Goal: Task Accomplishment & Management: Manage account settings

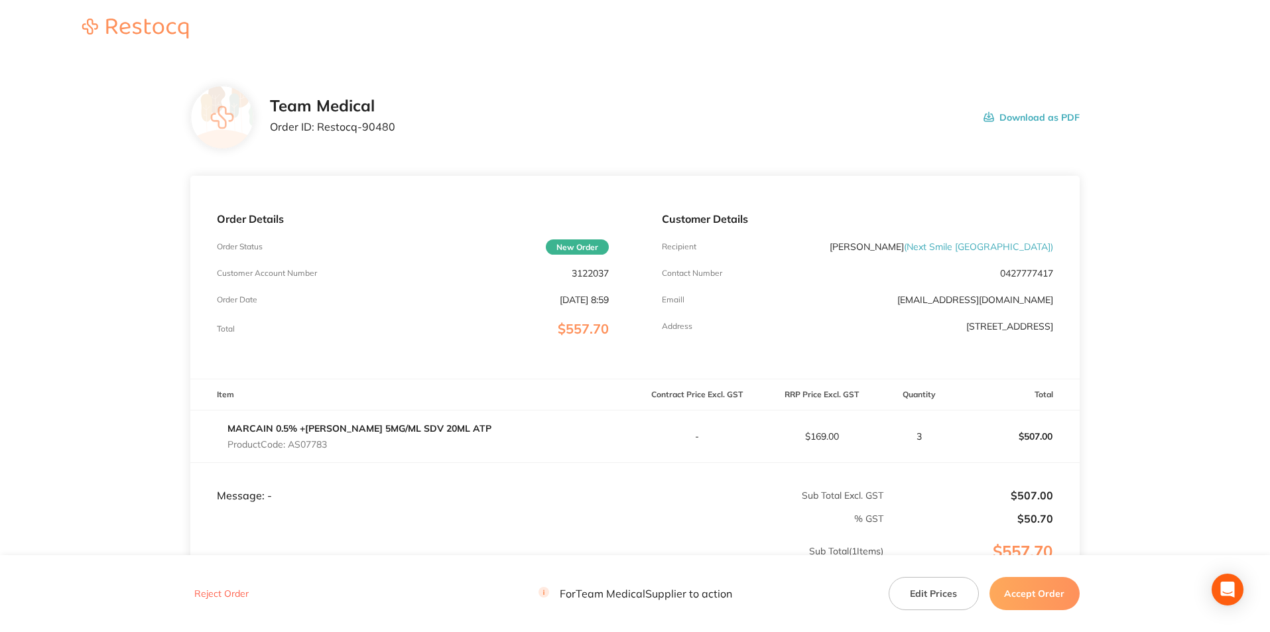
click at [372, 125] on p "Order ID: Restocq- 90480" at bounding box center [332, 127] width 125 height 12
copy p "90480"
click at [314, 443] on p "Product Code: AS07783" at bounding box center [360, 444] width 264 height 11
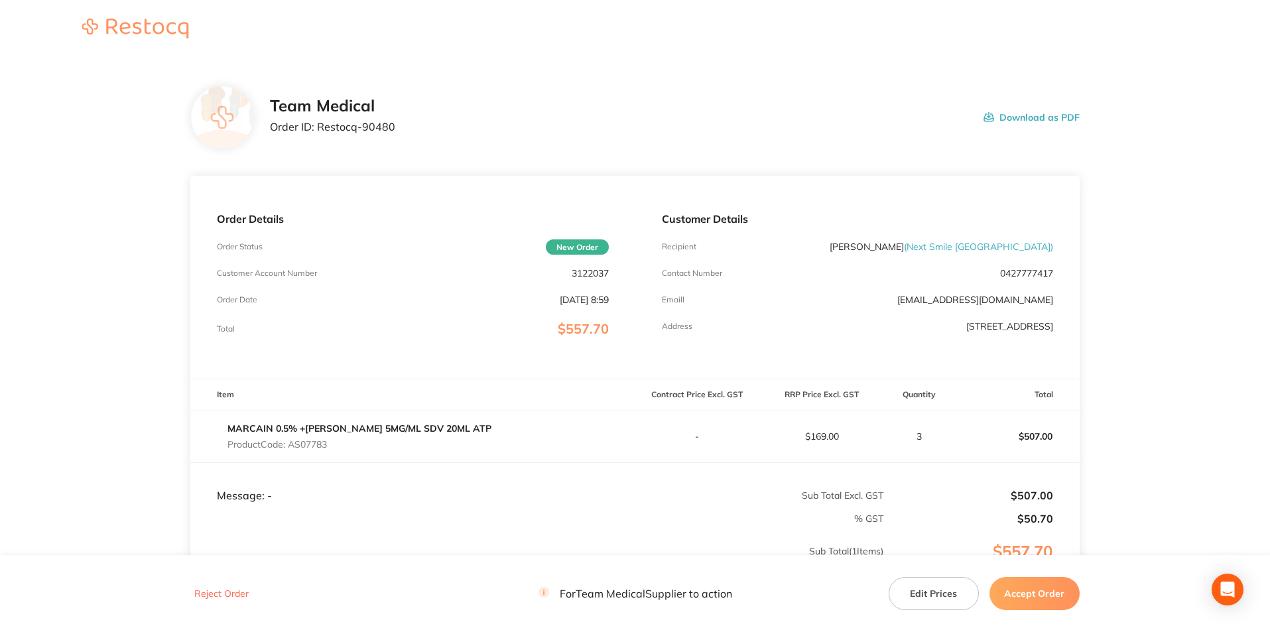
copy p "AS07783"
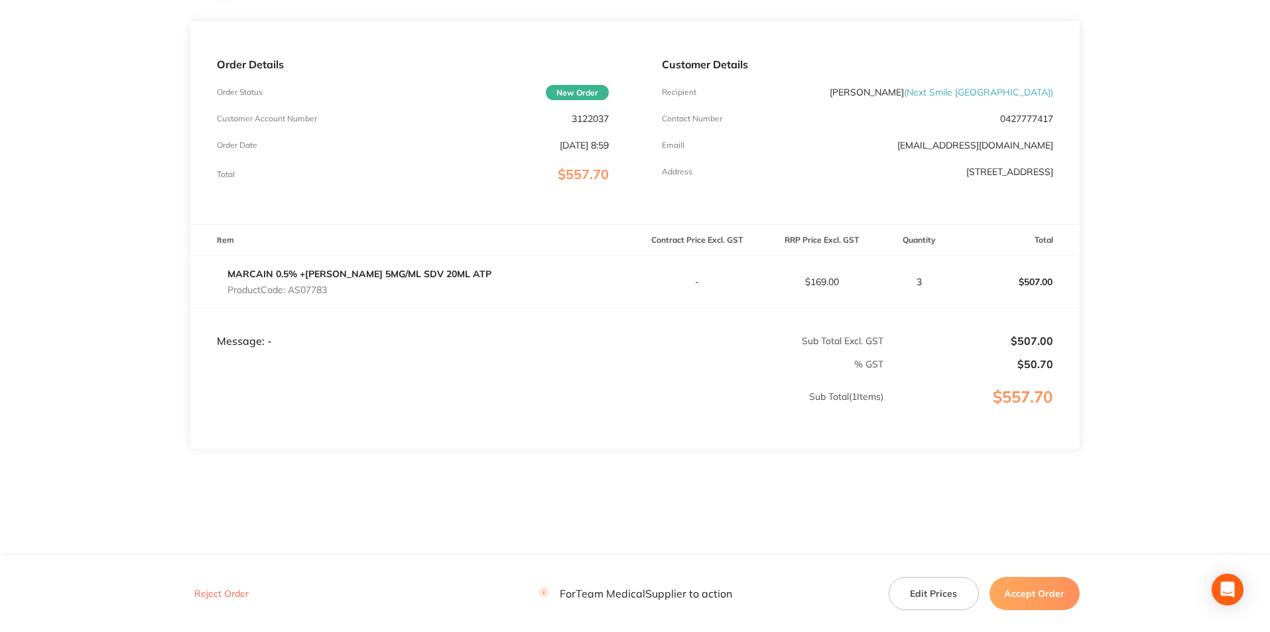
scroll to position [22, 0]
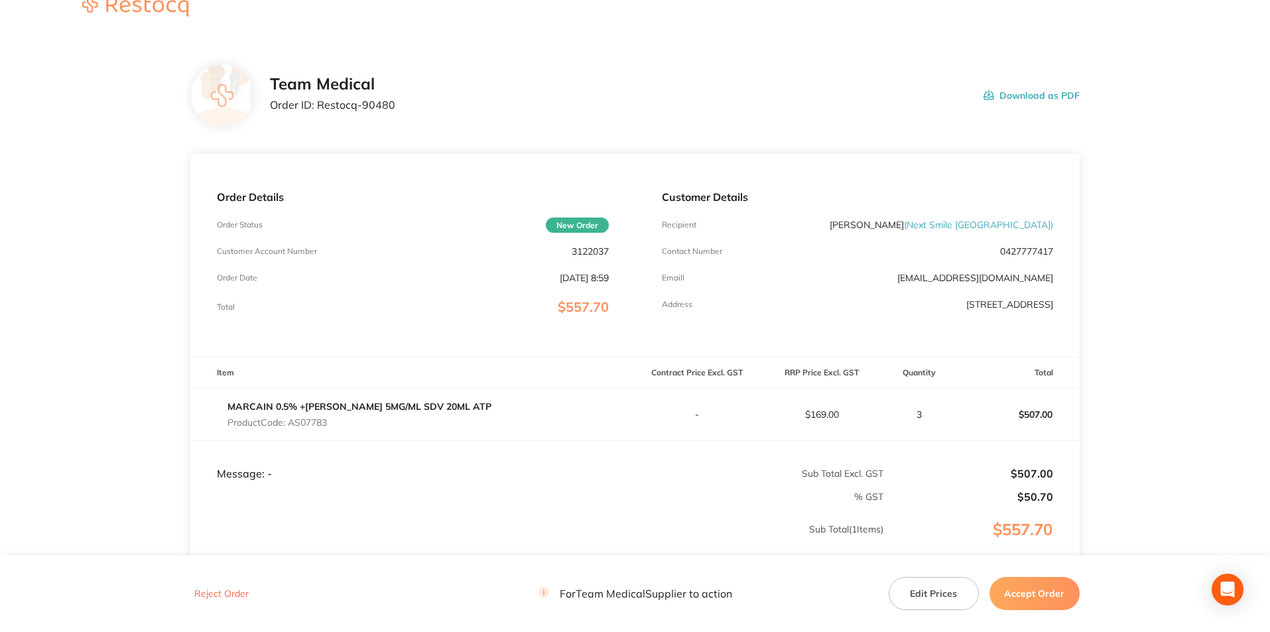
click at [719, 405] on td "-" at bounding box center [697, 414] width 125 height 52
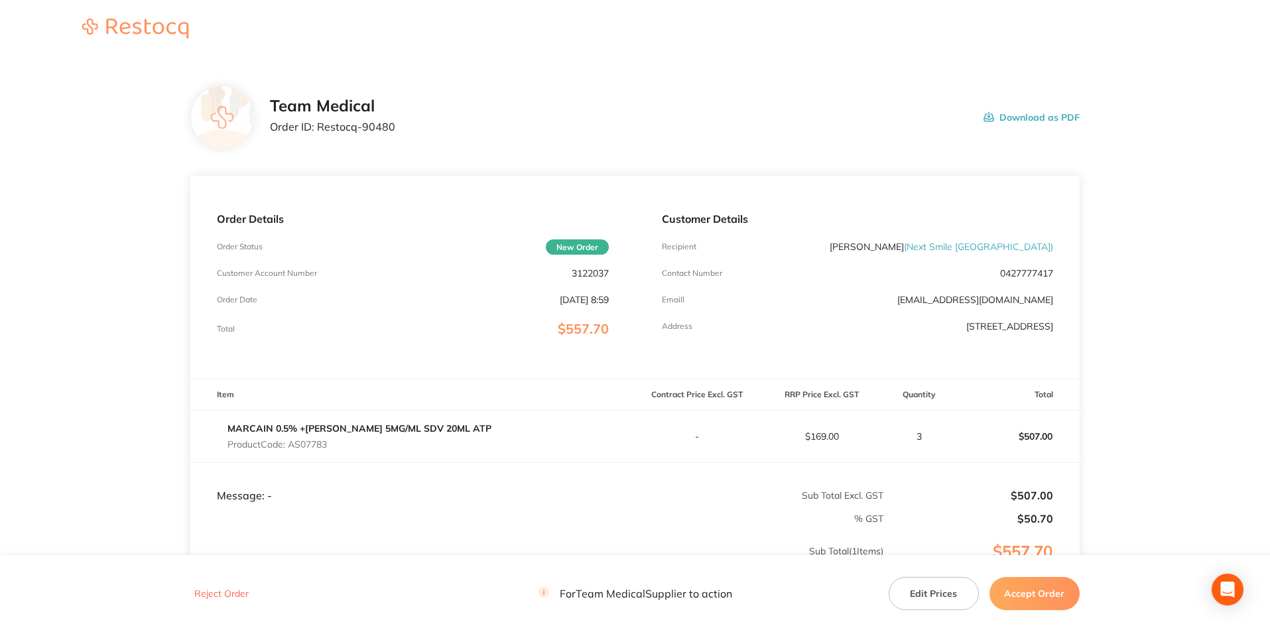
scroll to position [155, 0]
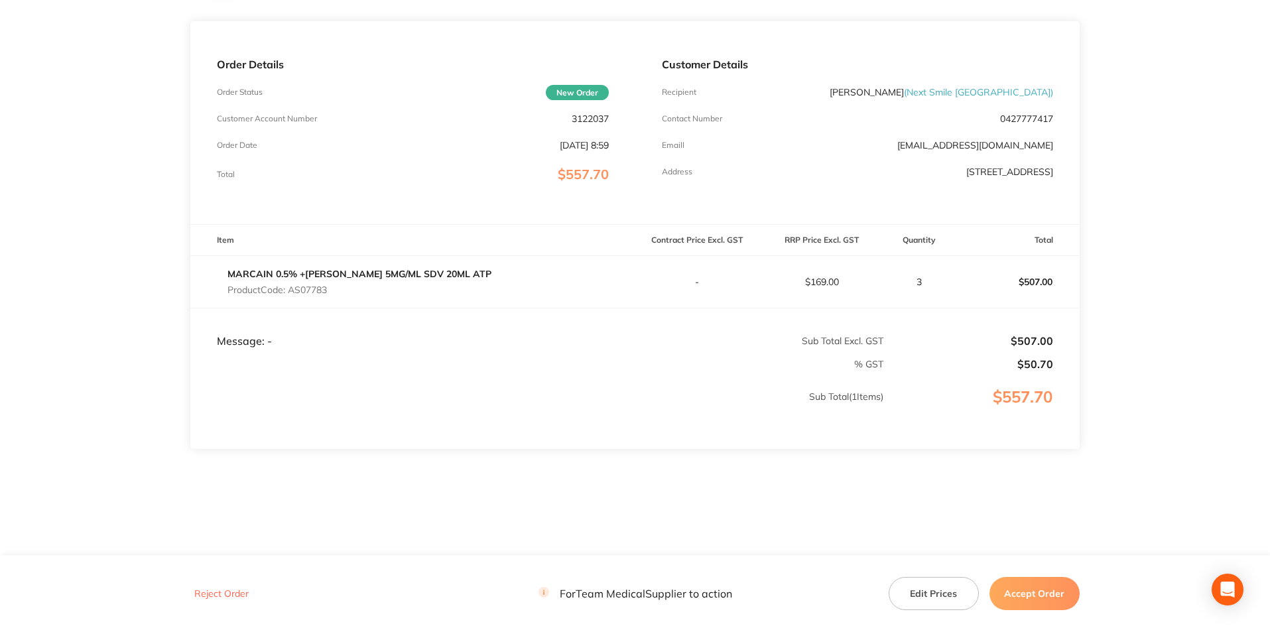
click at [1043, 586] on button "Accept Order" at bounding box center [1035, 593] width 90 height 33
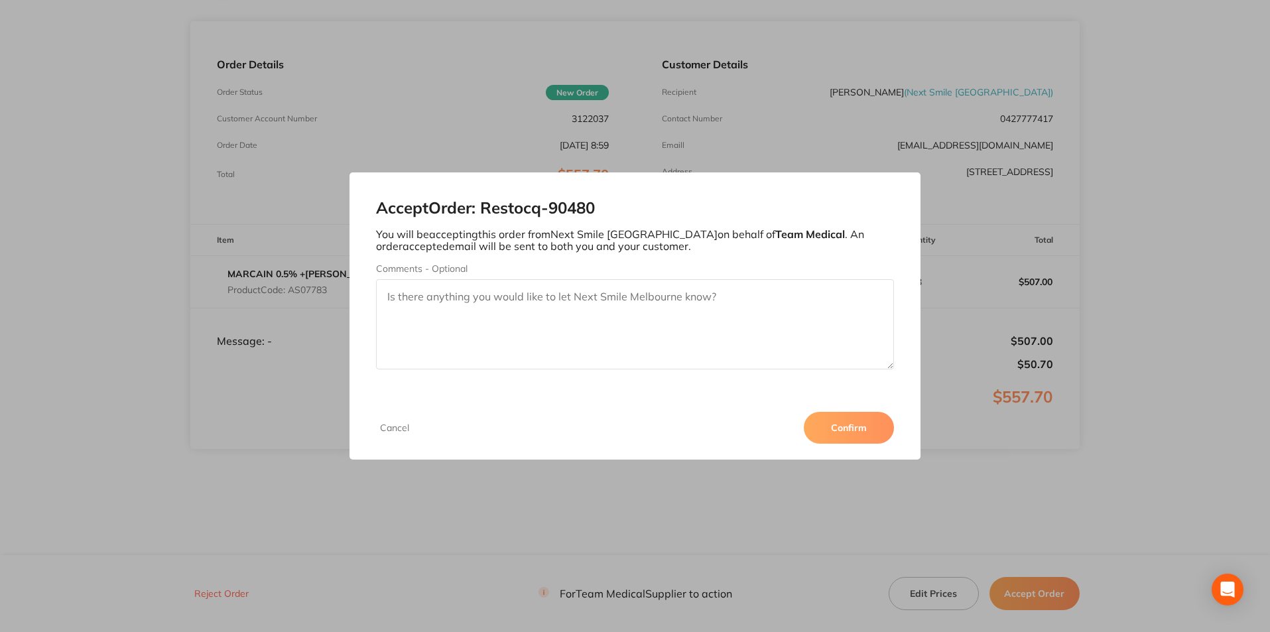
click at [852, 431] on button "Confirm" at bounding box center [849, 428] width 90 height 32
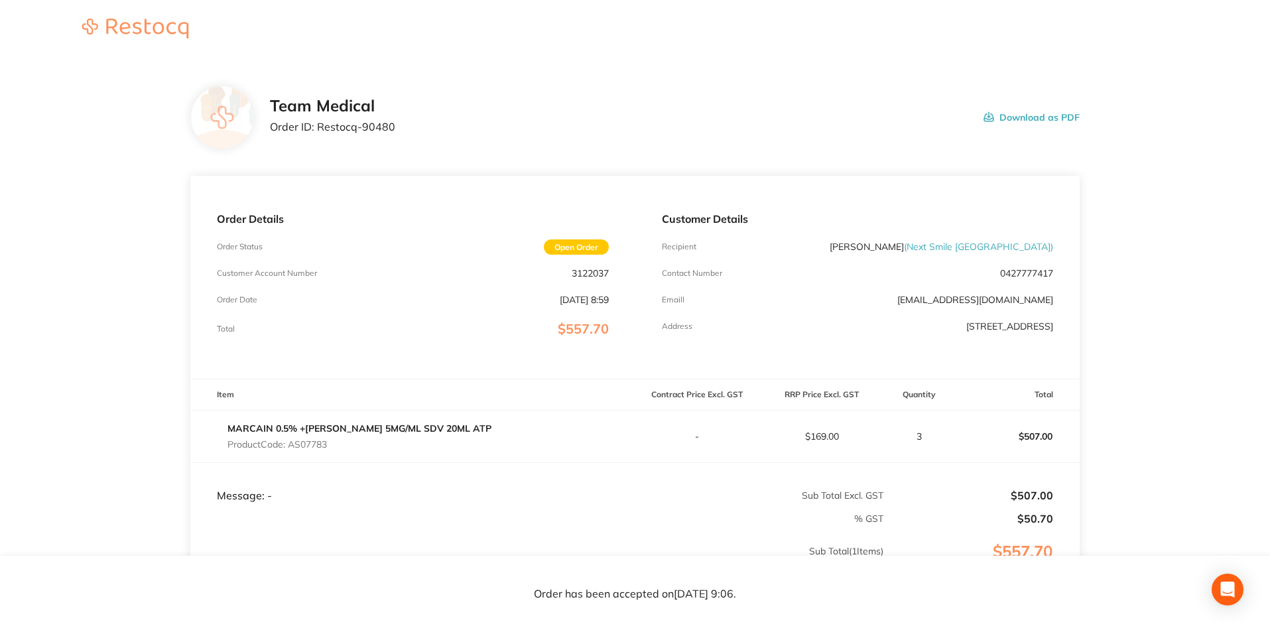
scroll to position [154, 0]
